Goal: Entertainment & Leisure: Consume media (video, audio)

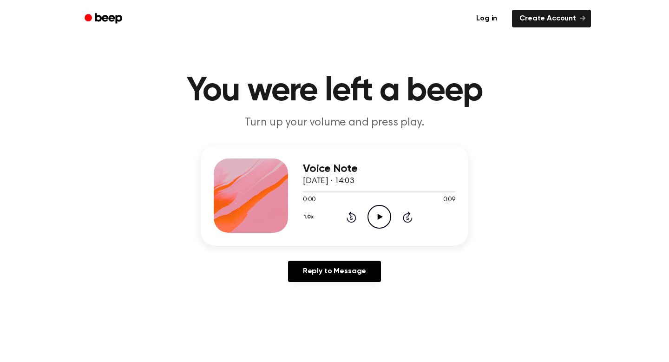
click at [378, 215] on icon at bounding box center [379, 217] width 5 height 6
click at [495, 23] on link "Log in" at bounding box center [486, 18] width 39 height 21
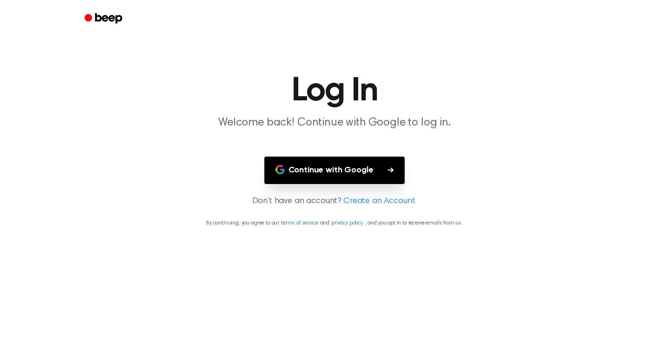
click at [345, 154] on main "Log In Welcome back! Continue with Google to log in. Continue with Google Don’t…" at bounding box center [334, 181] width 669 height 362
click at [339, 167] on button "Continue with Google" at bounding box center [334, 169] width 141 height 27
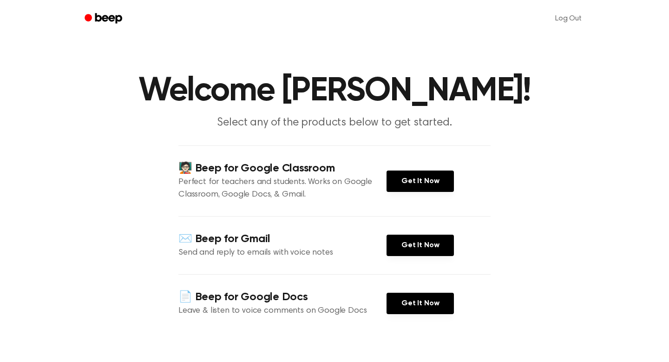
click at [334, 162] on h4 "🧑🏻‍🏫 Beep for Google Classroom" at bounding box center [282, 168] width 208 height 15
click at [396, 312] on link "Get It Now" at bounding box center [419, 302] width 67 height 21
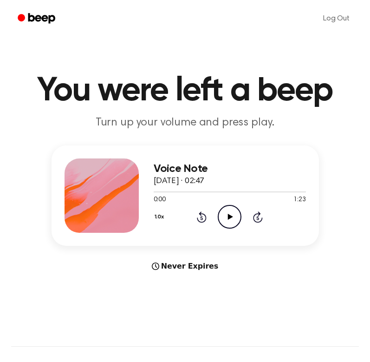
click at [230, 211] on icon "Play Audio" at bounding box center [230, 217] width 24 height 24
